Goal: Task Accomplishment & Management: Manage account settings

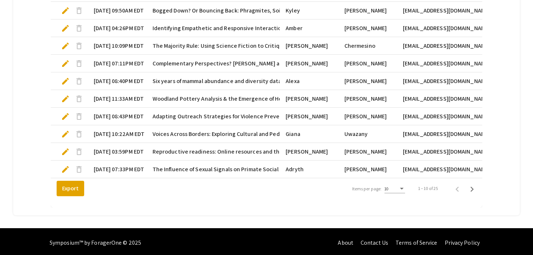
scroll to position [256, 0]
